Goal: Navigation & Orientation: Find specific page/section

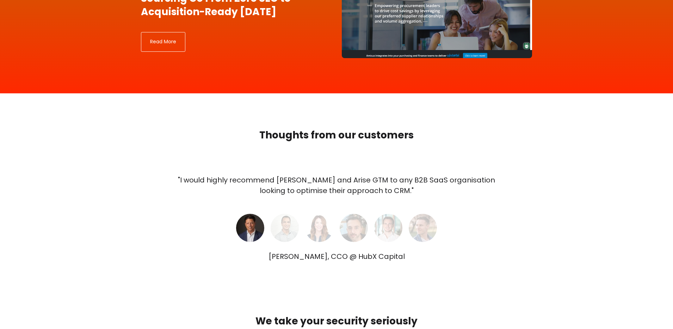
scroll to position [1826, 0]
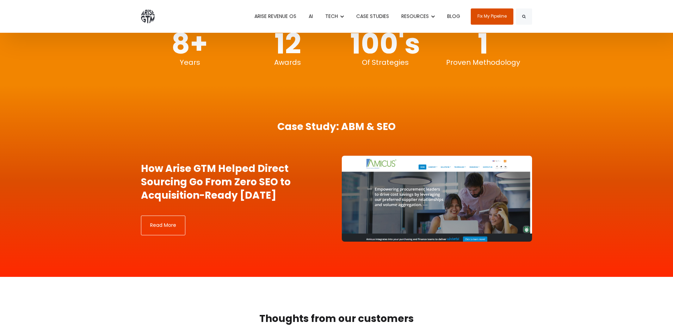
click at [381, 17] on link "CASE STUDIES" at bounding box center [372, 16] width 43 height 33
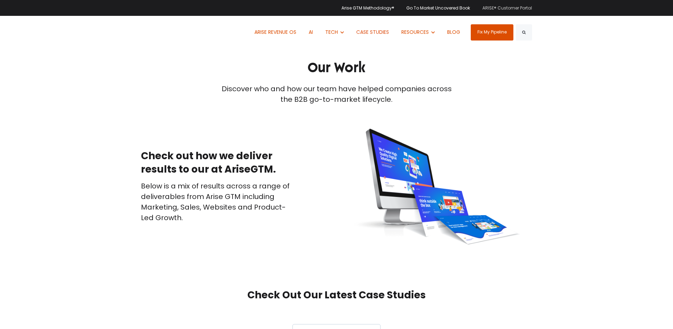
click at [509, 10] on link "ARISE® Customer Portal" at bounding box center [504, 8] width 55 height 16
